Goal: Information Seeking & Learning: Learn about a topic

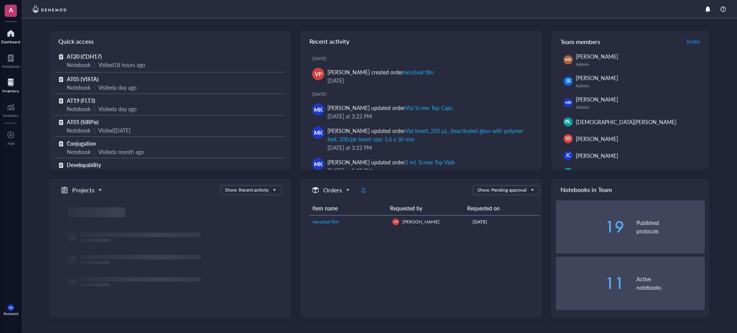
click at [12, 85] on div at bounding box center [10, 82] width 17 height 12
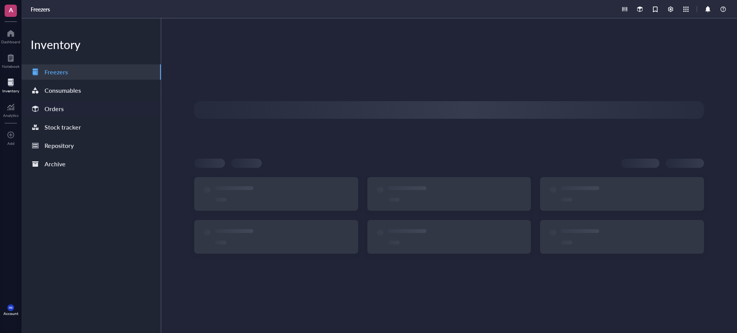
click at [45, 112] on div "Orders" at bounding box center [54, 109] width 19 height 11
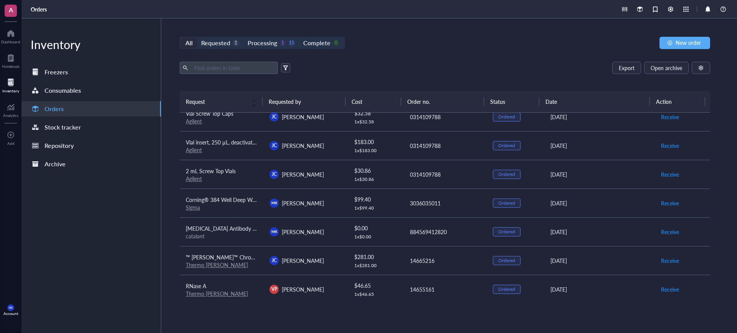
scroll to position [96, 0]
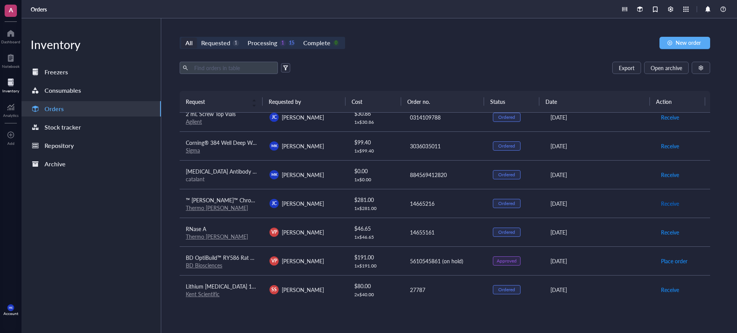
click at [665, 202] on span "Receive" at bounding box center [670, 204] width 18 height 8
click at [661, 229] on span "Receive" at bounding box center [670, 232] width 18 height 8
click at [678, 203] on span "Archive order" at bounding box center [677, 204] width 32 height 8
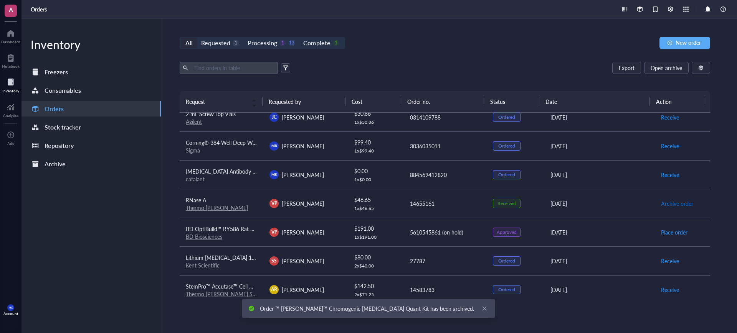
click at [672, 200] on span "Archive order" at bounding box center [677, 204] width 32 height 8
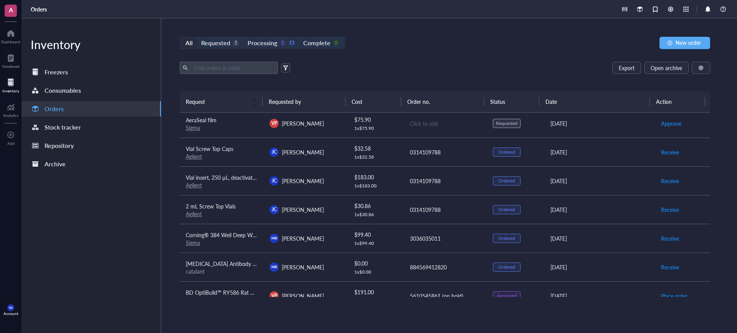
scroll to position [0, 0]
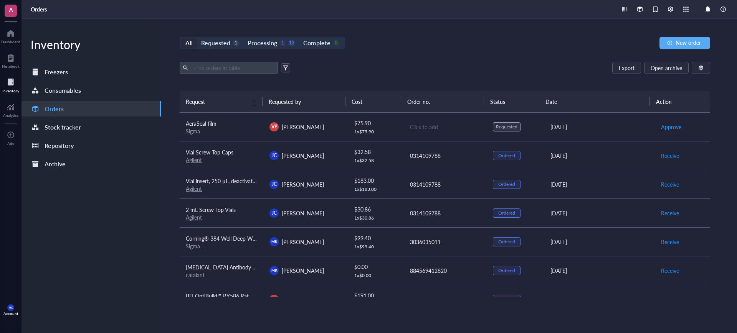
click at [402, 94] on th "Order no." at bounding box center [442, 101] width 83 height 21
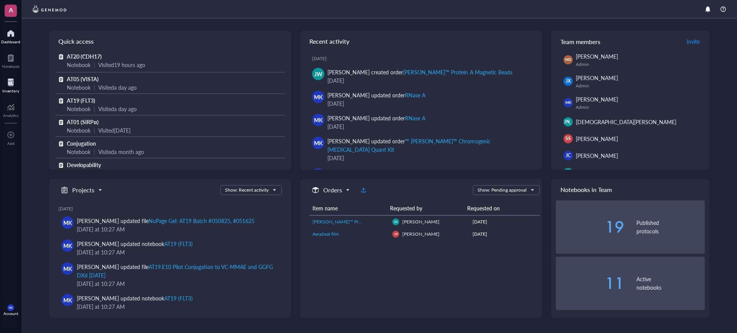
click at [18, 82] on div at bounding box center [10, 82] width 17 height 12
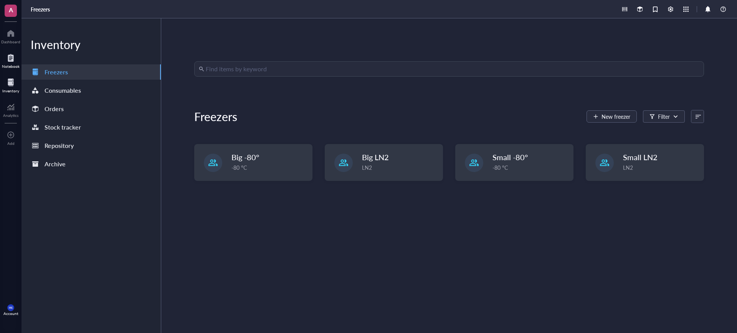
click at [15, 67] on div "Notebook" at bounding box center [11, 66] width 18 height 5
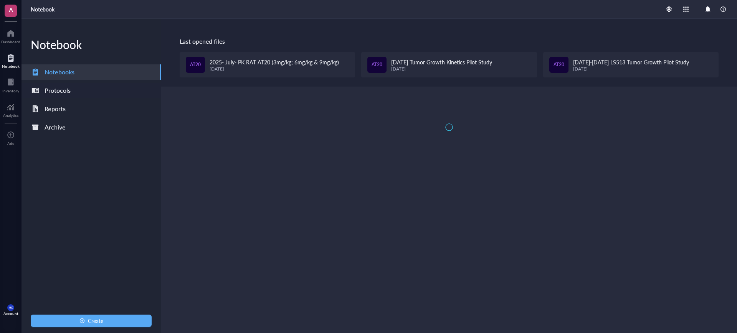
click at [65, 92] on div "Protocols" at bounding box center [58, 90] width 26 height 11
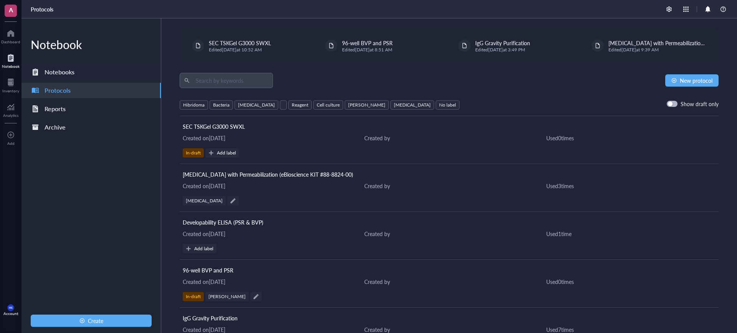
click at [93, 70] on div "Notebooks" at bounding box center [90, 71] width 139 height 15
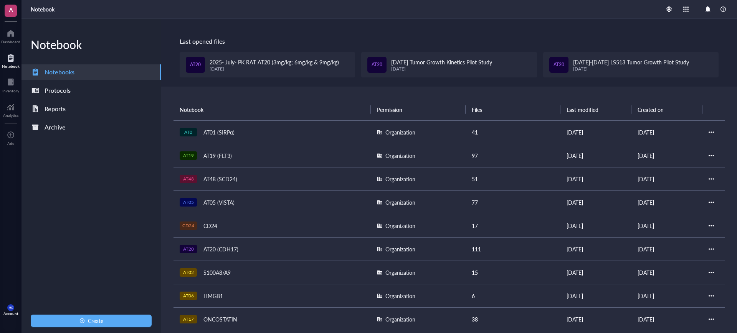
click at [246, 236] on td "CD24 CD24" at bounding box center [271, 225] width 197 height 23
click at [220, 248] on div "AT20 (CDH17)" at bounding box center [221, 249] width 42 height 11
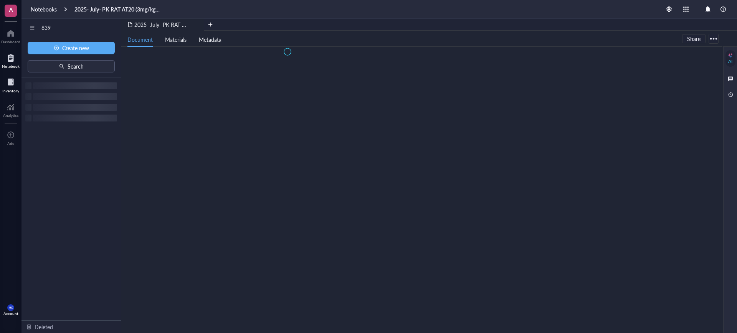
click at [16, 83] on div at bounding box center [10, 82] width 17 height 12
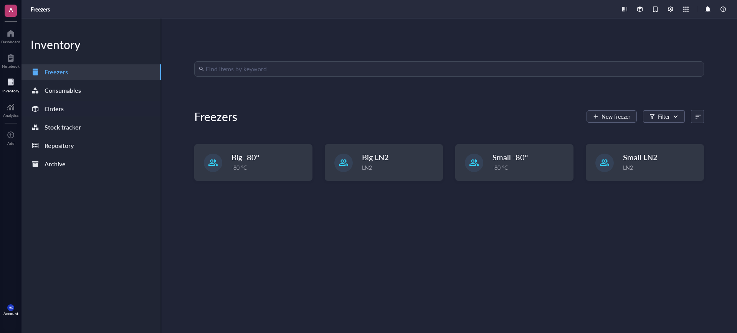
click at [76, 107] on div "Orders" at bounding box center [90, 108] width 139 height 15
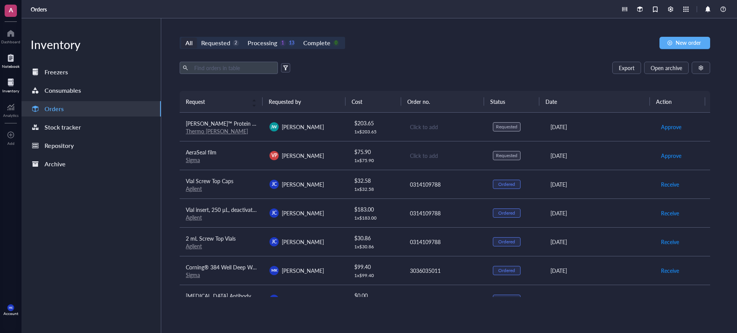
click at [15, 64] on div "Notebook" at bounding box center [11, 66] width 18 height 5
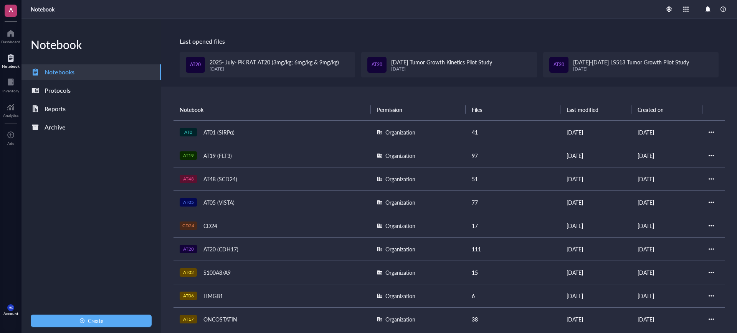
click at [230, 248] on div "AT20 (CDH17)" at bounding box center [221, 249] width 42 height 11
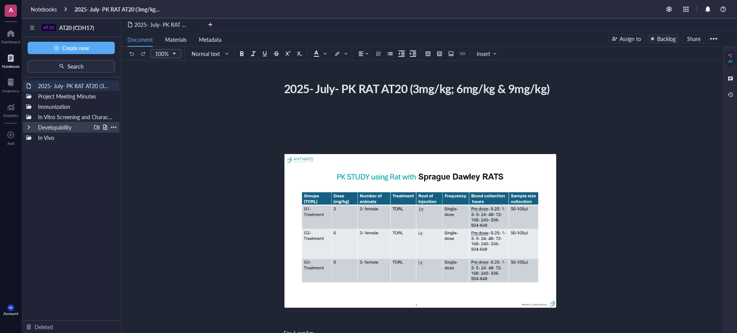
click at [25, 127] on div "Developability" at bounding box center [71, 127] width 96 height 11
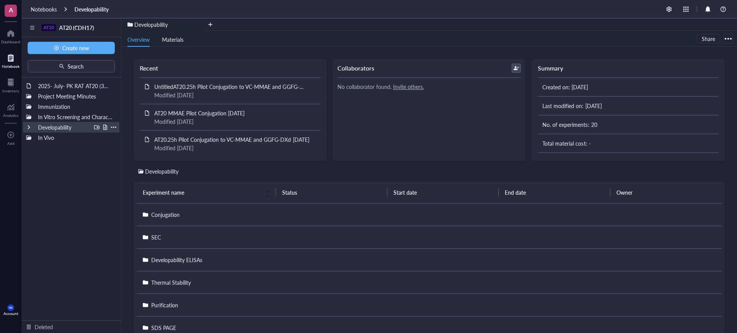
click at [30, 125] on div at bounding box center [28, 127] width 5 height 5
